Goal: Information Seeking & Learning: Find specific fact

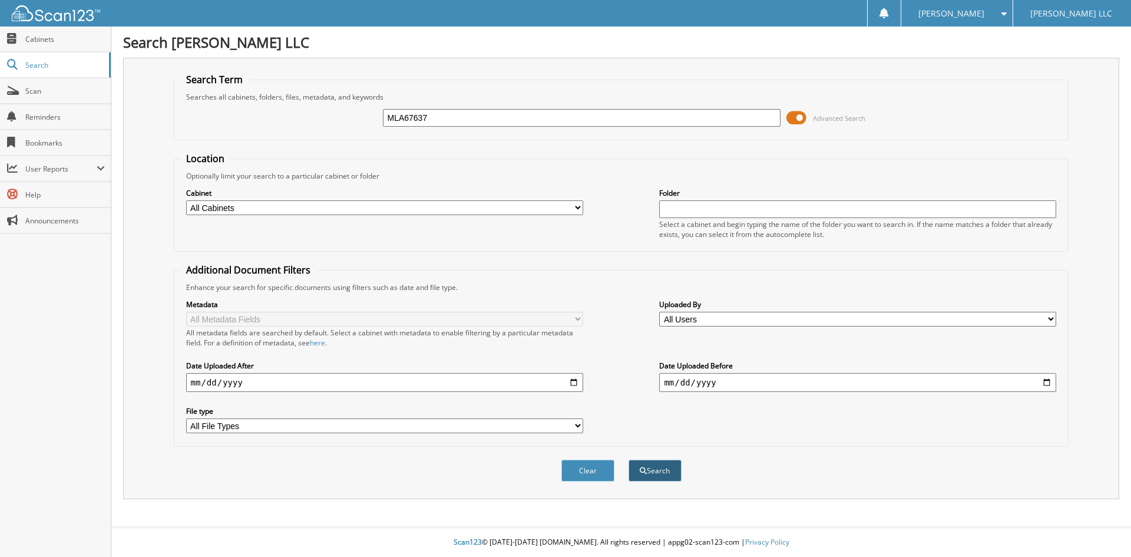
type input "MLA67637"
click at [651, 473] on button "Search" at bounding box center [655, 470] width 53 height 22
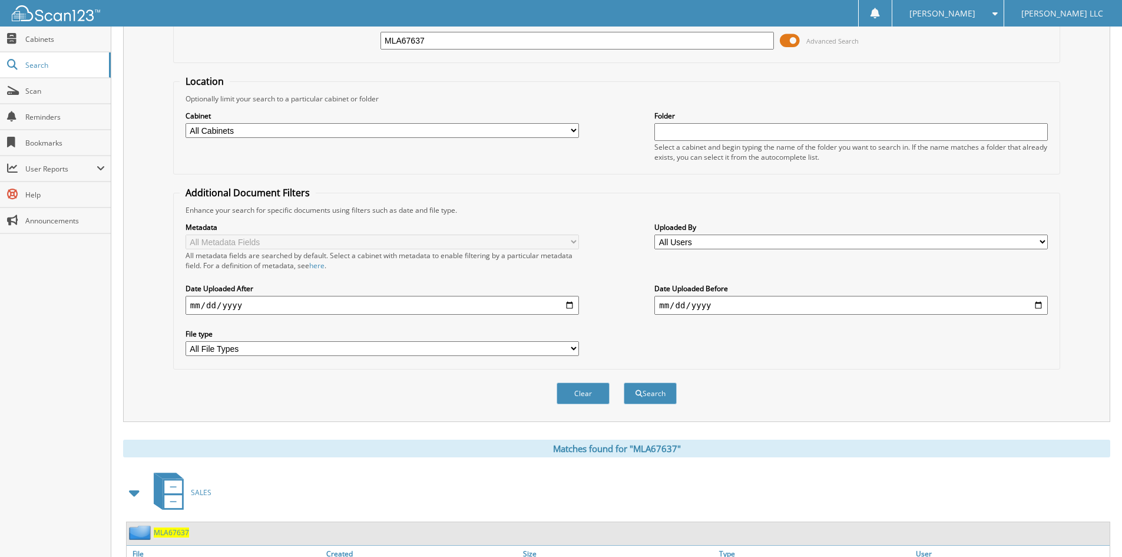
scroll to position [148, 0]
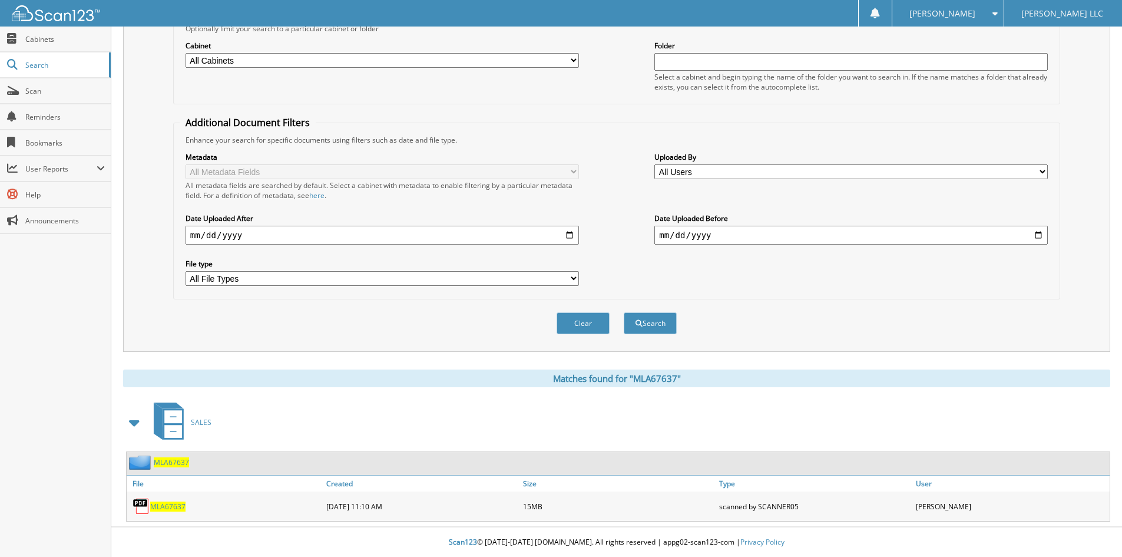
click at [173, 506] on span "MLA67637" at bounding box center [167, 506] width 35 height 10
